Goal: Task Accomplishment & Management: Use online tool/utility

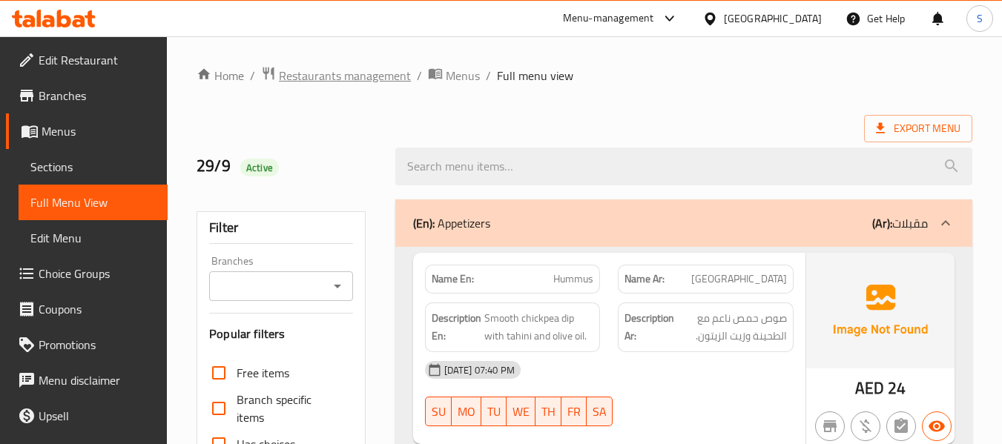
click at [329, 74] on span "Restaurants management" at bounding box center [345, 76] width 132 height 18
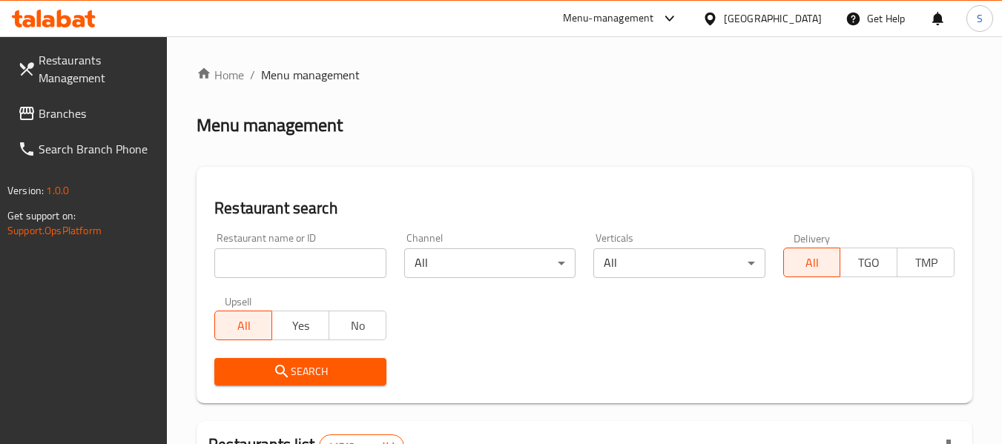
drag, startPoint x: 264, startPoint y: 269, endPoint x: 271, endPoint y: 266, distance: 8.0
click at [264, 269] on input "search" at bounding box center [299, 263] width 171 height 30
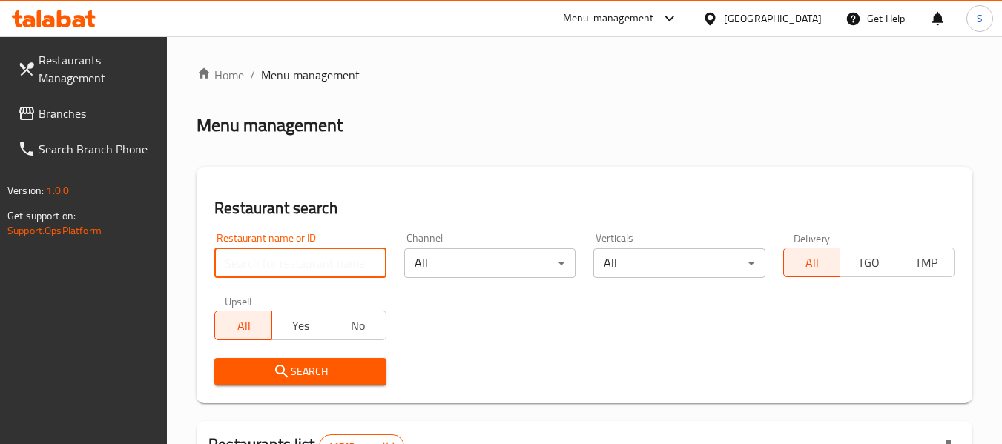
paste input "707203"
type input "707203"
click button "Search" at bounding box center [299, 371] width 171 height 27
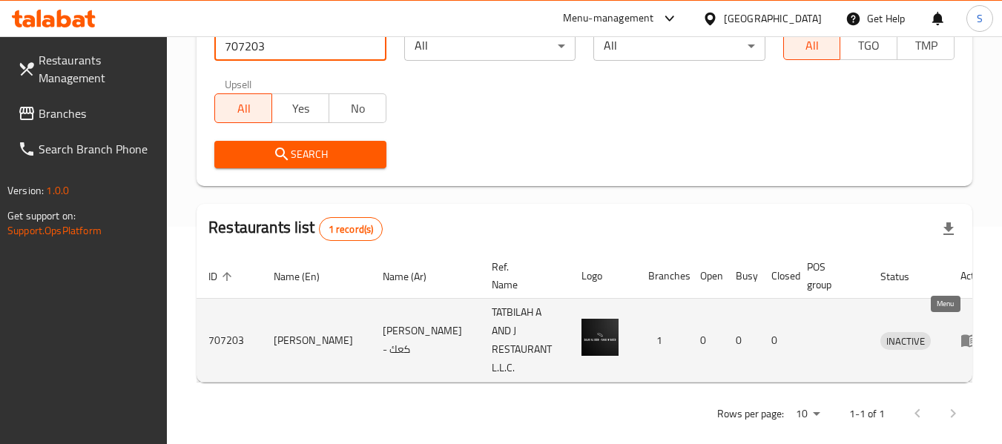
click at [970, 338] on icon "enhanced table" at bounding box center [972, 341] width 5 height 6
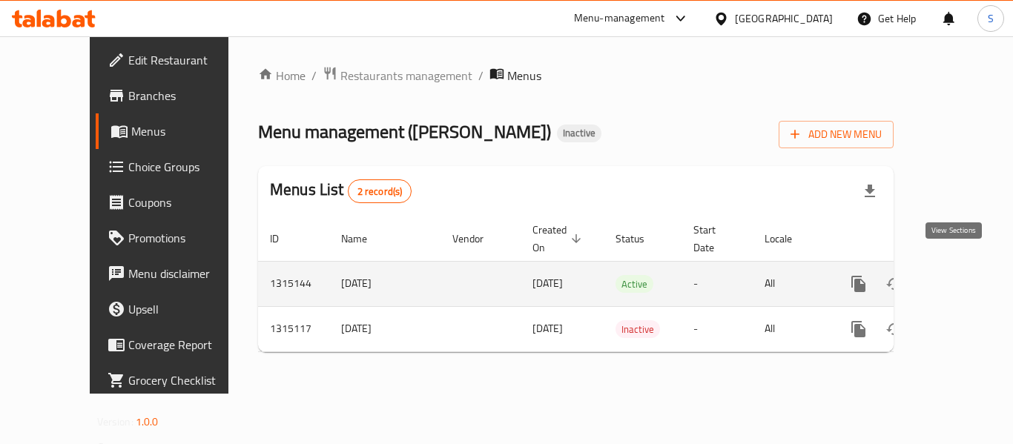
click at [960, 275] on icon "enhanced table" at bounding box center [966, 284] width 18 height 18
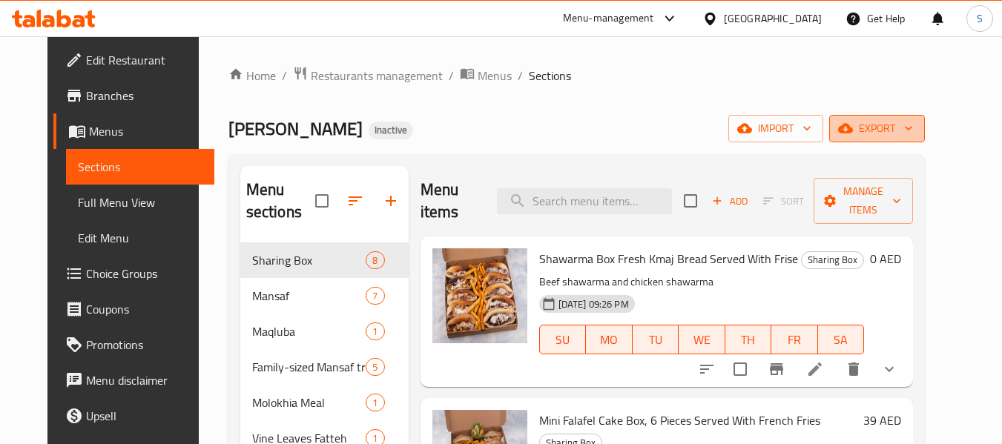
click at [913, 130] on span "export" at bounding box center [877, 128] width 72 height 19
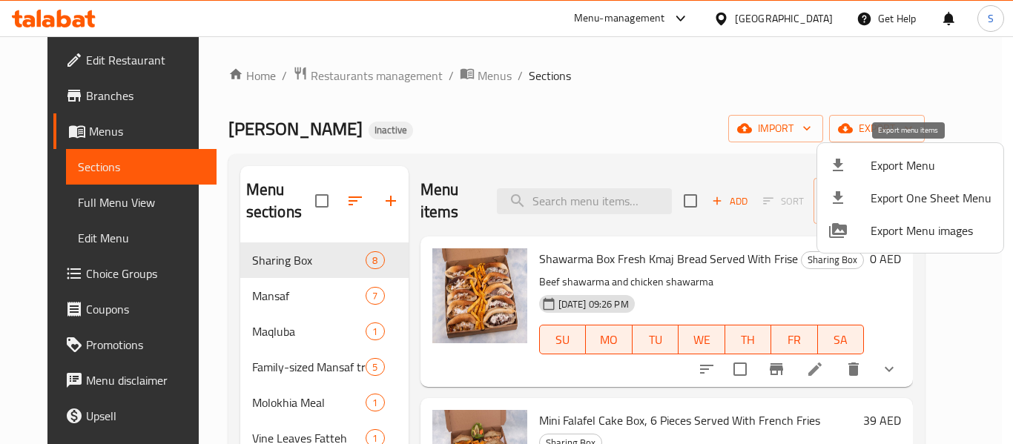
click at [863, 171] on div at bounding box center [850, 165] width 42 height 18
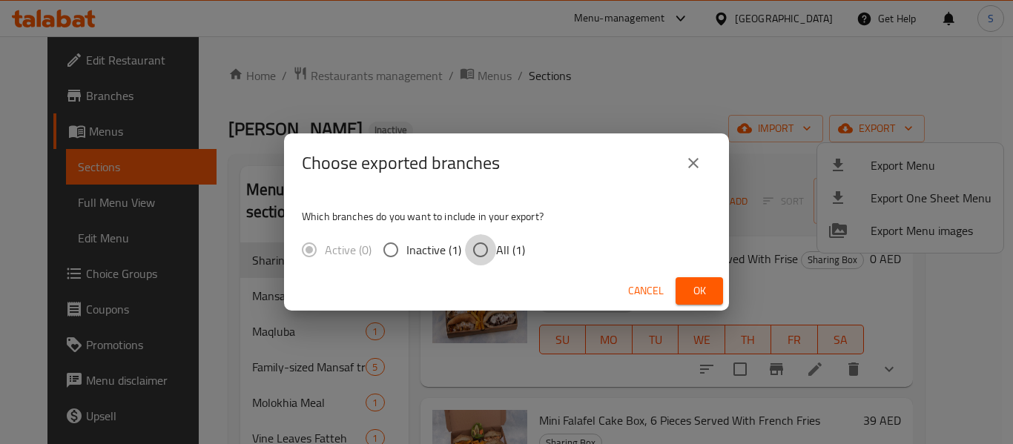
click at [487, 254] on input "All (1)" at bounding box center [480, 249] width 31 height 31
radio input "true"
click at [705, 294] on span "Ok" at bounding box center [700, 291] width 24 height 19
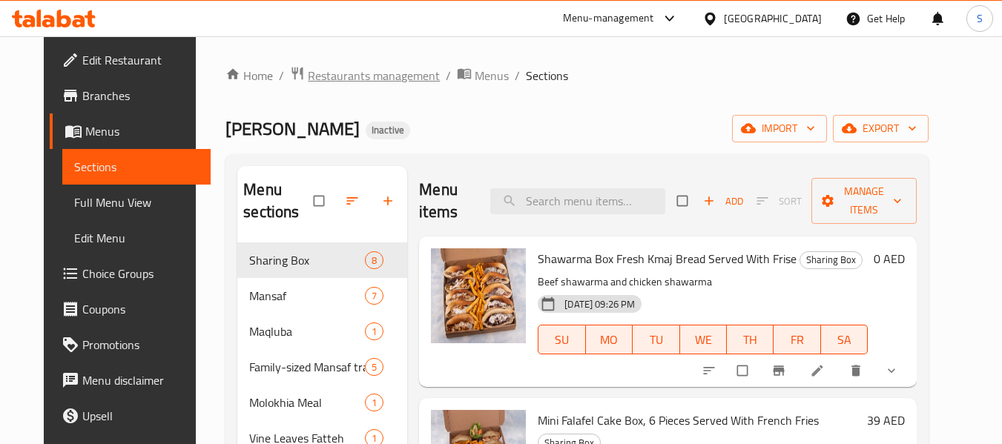
click at [334, 78] on span "Restaurants management" at bounding box center [374, 76] width 132 height 18
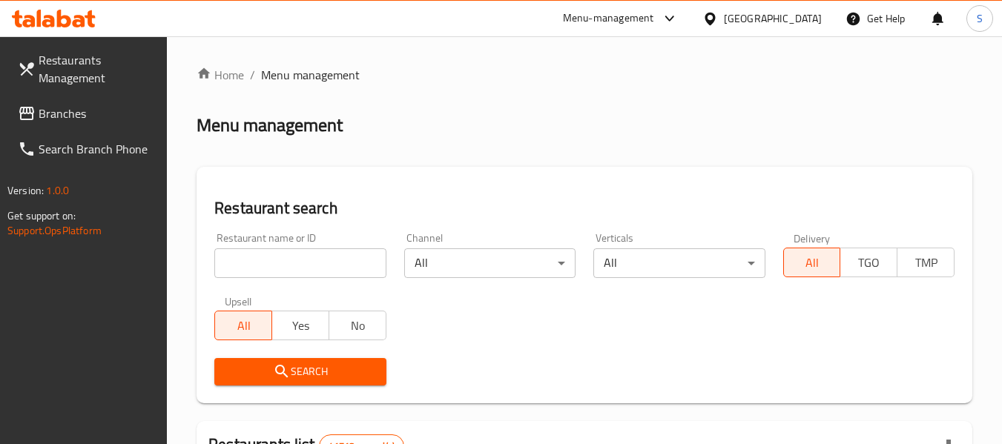
click at [290, 269] on input "search" at bounding box center [299, 263] width 171 height 30
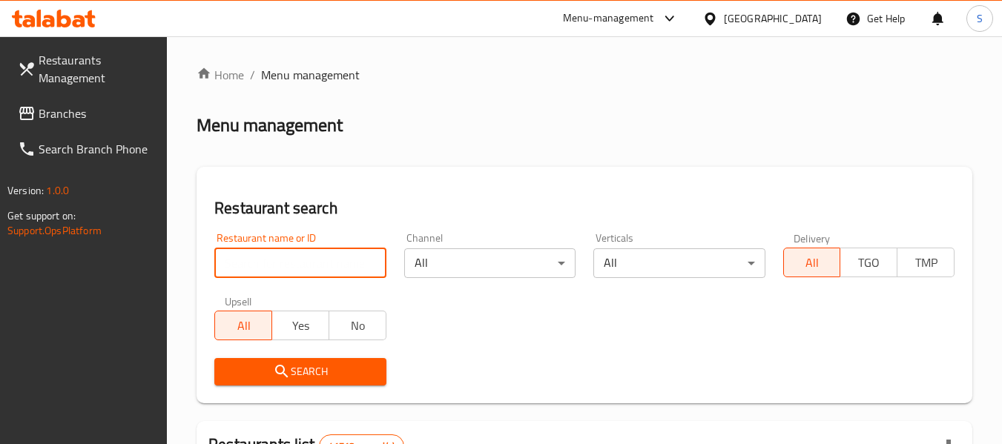
paste input "668389"
type input "668389"
click button "Search" at bounding box center [299, 371] width 171 height 27
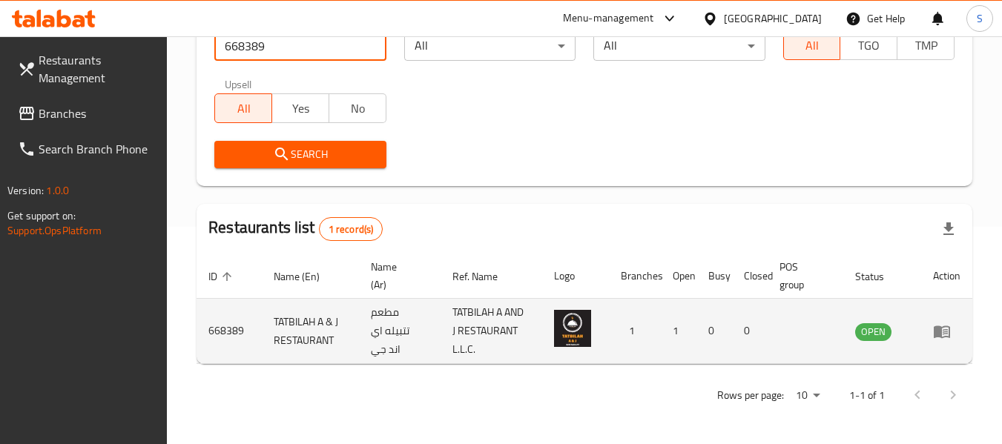
click at [943, 340] on icon "enhanced table" at bounding box center [942, 332] width 18 height 18
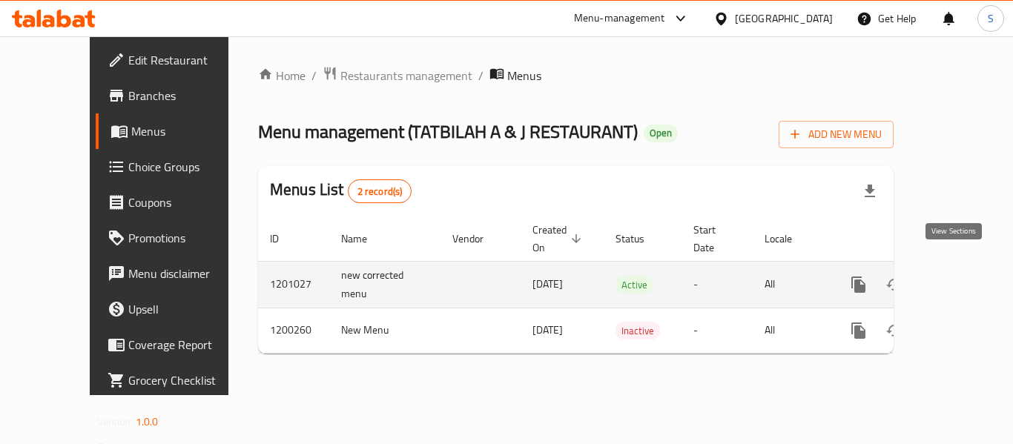
click at [959, 278] on icon "enhanced table" at bounding box center [965, 284] width 13 height 13
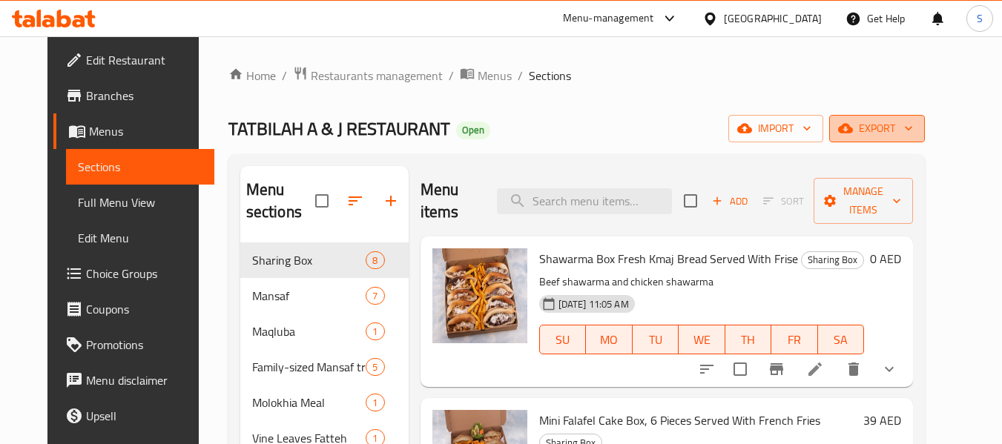
click at [913, 128] on span "export" at bounding box center [877, 128] width 72 height 19
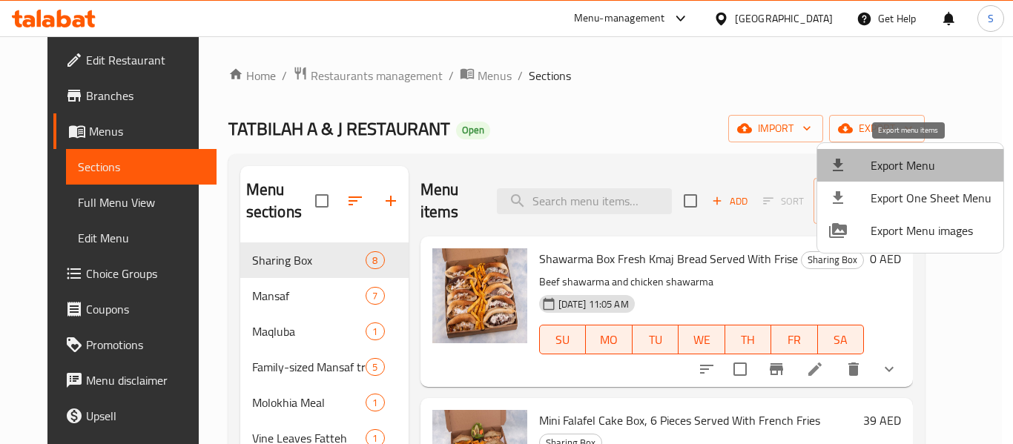
click at [911, 152] on li "Export Menu" at bounding box center [910, 165] width 186 height 33
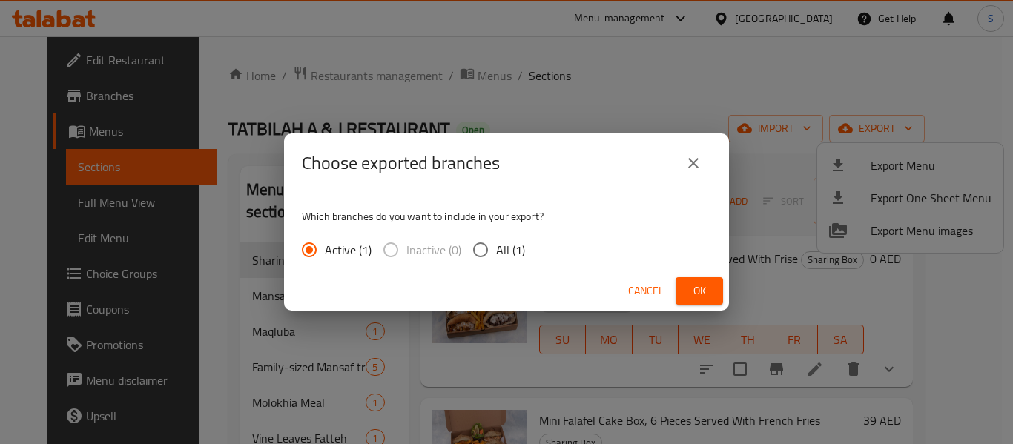
click at [514, 251] on span "All (1)" at bounding box center [510, 250] width 29 height 18
click at [496, 251] on input "All (1)" at bounding box center [480, 249] width 31 height 31
radio input "true"
click at [699, 279] on button "Ok" at bounding box center [699, 290] width 47 height 27
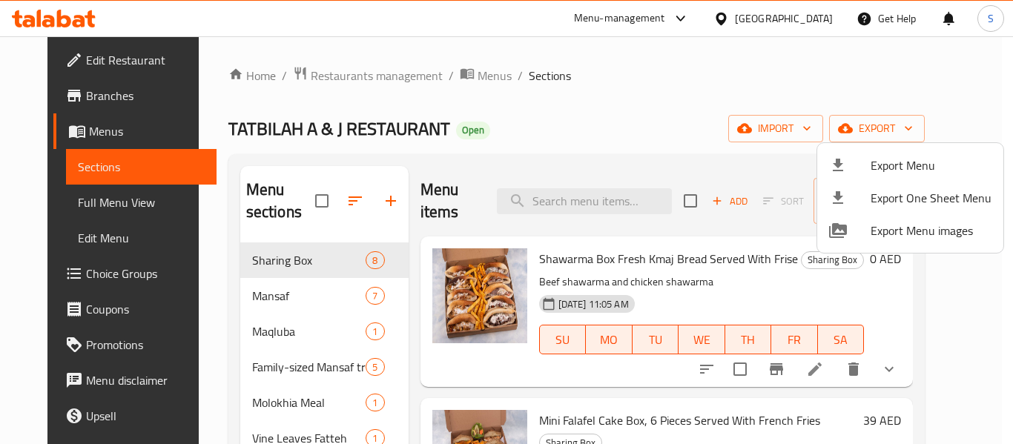
click at [623, 116] on div at bounding box center [506, 222] width 1013 height 444
